Goal: Find specific page/section: Find specific page/section

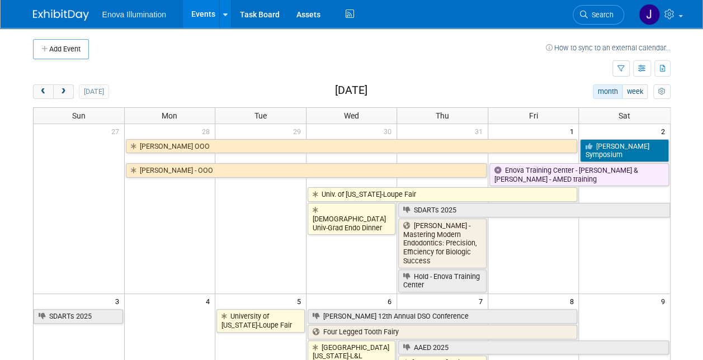
click at [68, 91] on button "next" at bounding box center [63, 91] width 21 height 15
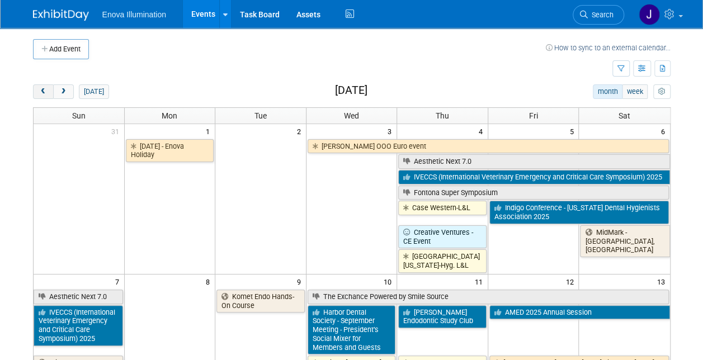
click at [48, 91] on button "prev" at bounding box center [43, 91] width 21 height 15
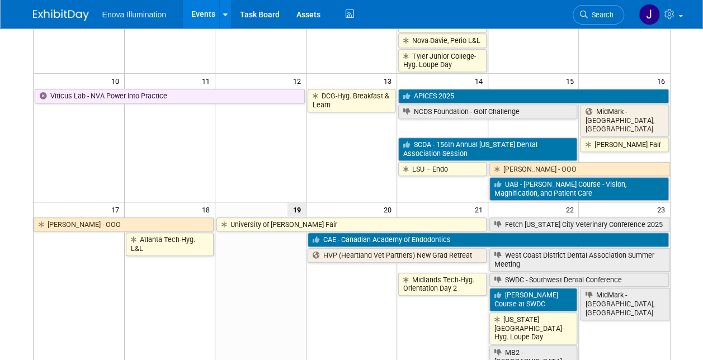
scroll to position [391, 0]
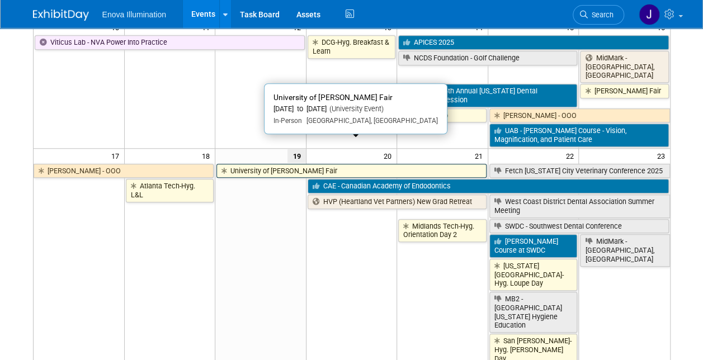
click at [271, 164] on link "University of [PERSON_NAME] Fair" at bounding box center [351, 171] width 270 height 15
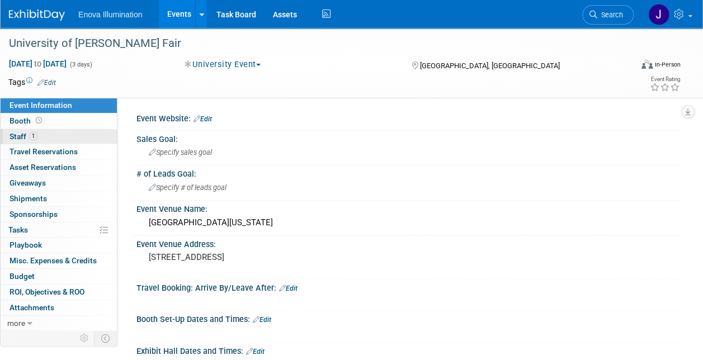
click at [17, 134] on span "Staff 1" at bounding box center [24, 136] width 28 height 9
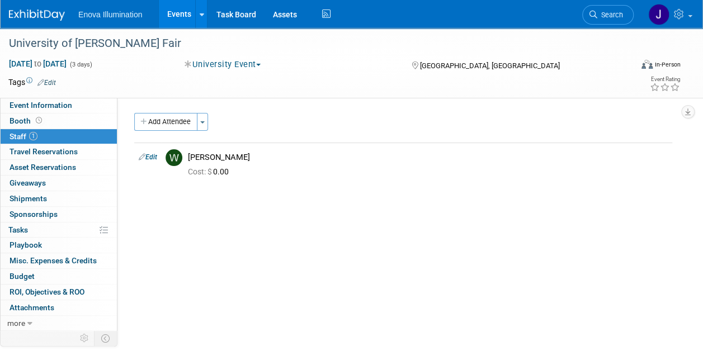
click at [186, 9] on link "Events" at bounding box center [179, 14] width 41 height 28
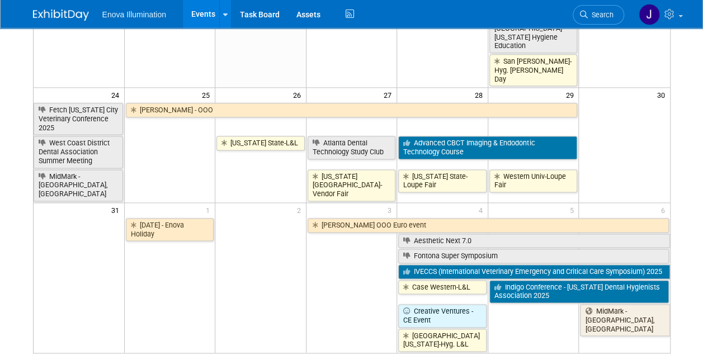
scroll to position [503, 0]
